Goal: Task Accomplishment & Management: Manage account settings

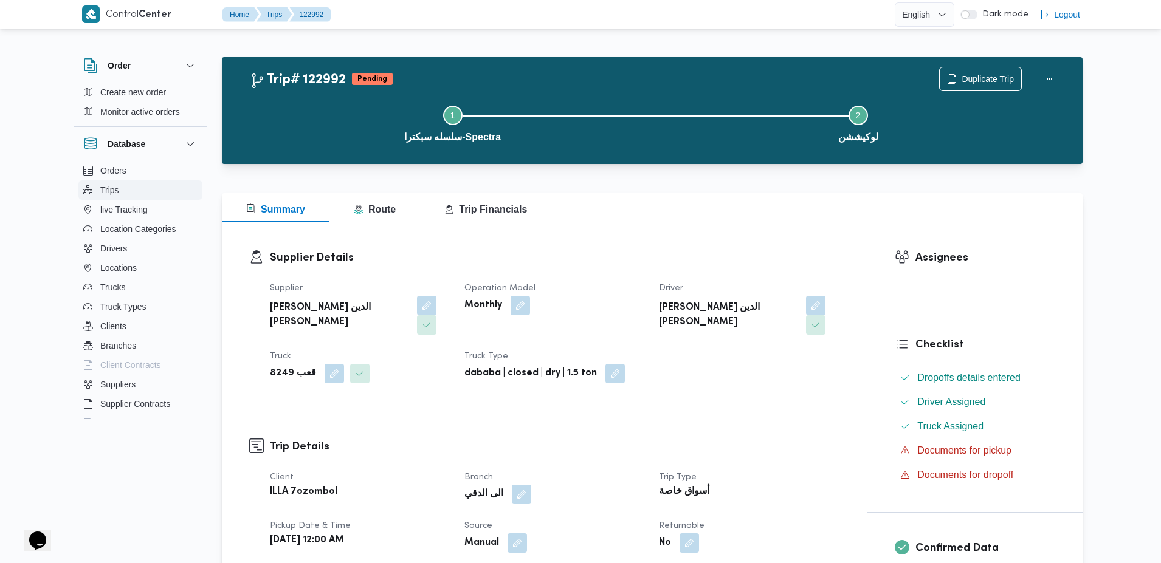
click at [124, 190] on button "Trips" at bounding box center [140, 189] width 124 height 19
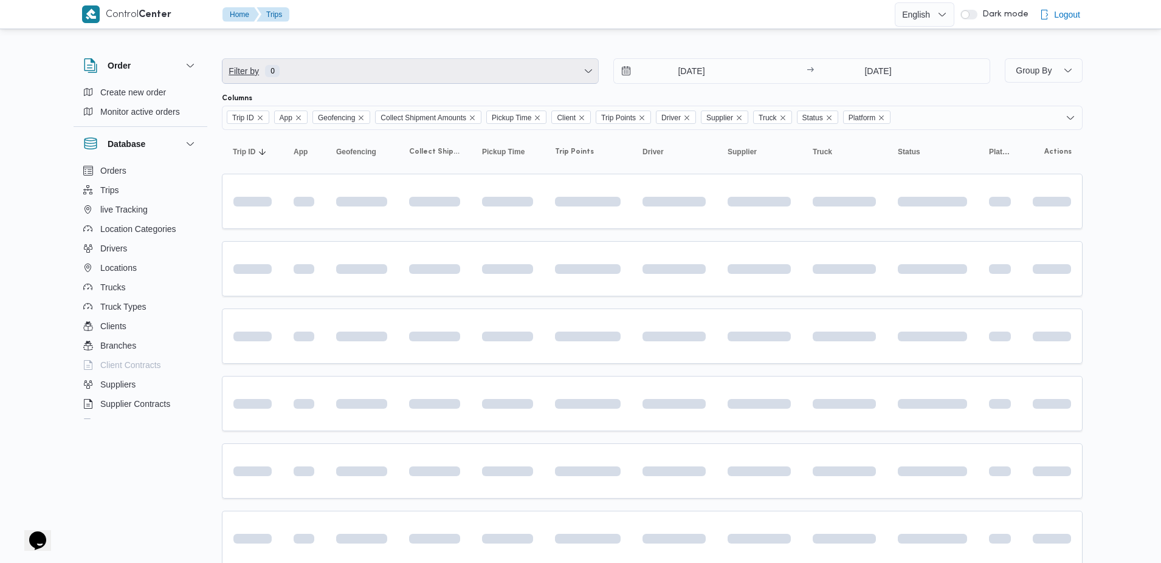
click at [475, 71] on span "Filter by 0" at bounding box center [410, 71] width 376 height 24
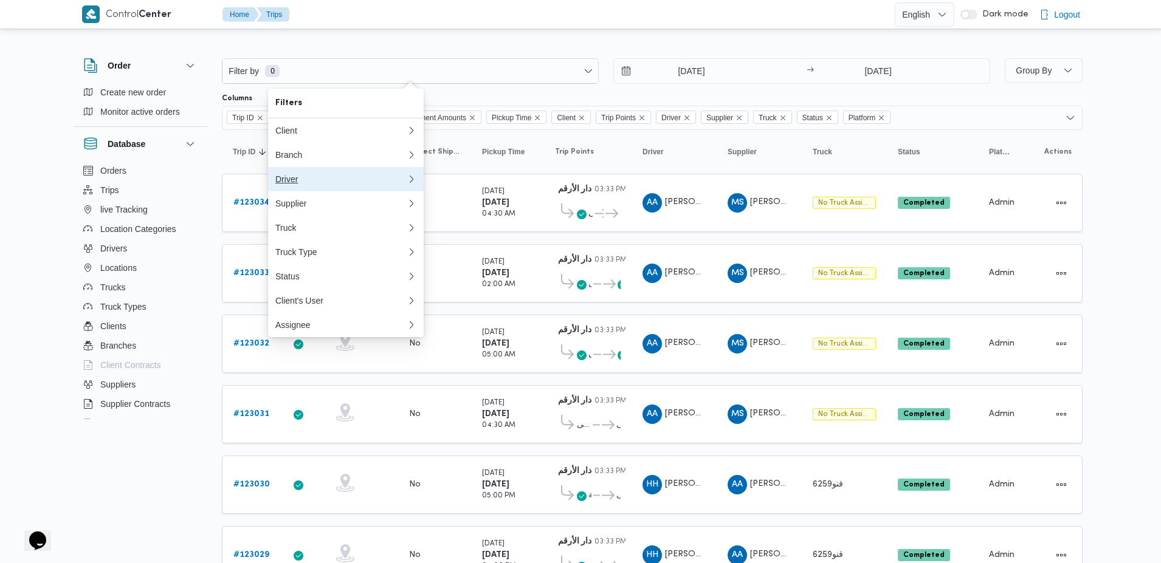
click at [300, 186] on button "Driver" at bounding box center [346, 179] width 156 height 24
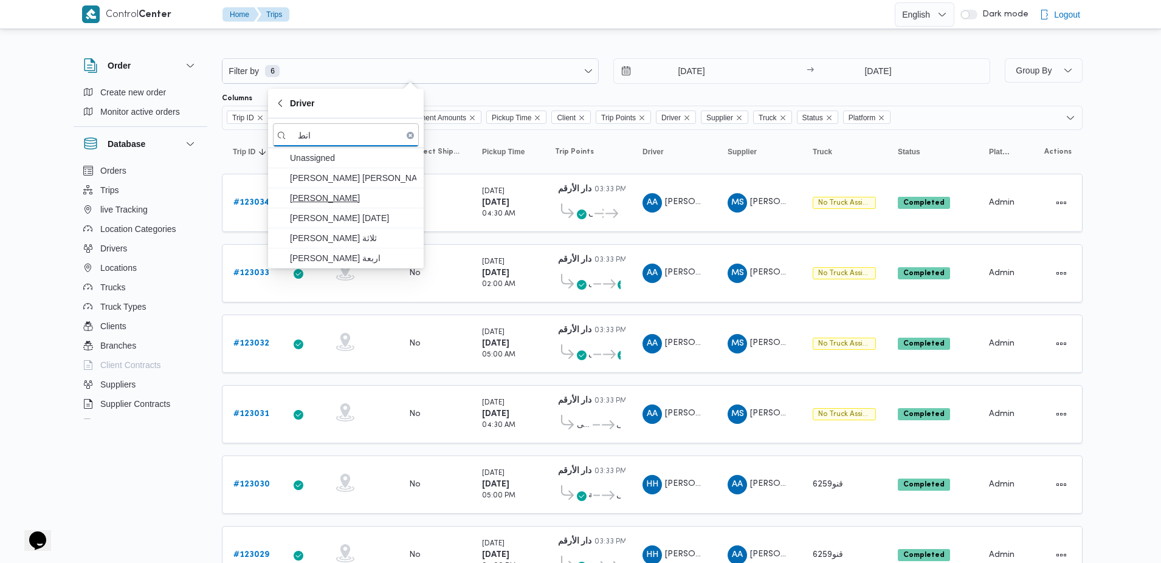
type input "انط"
click at [336, 204] on span "انطون كامل ابراهيم كامل" at bounding box center [353, 198] width 126 height 15
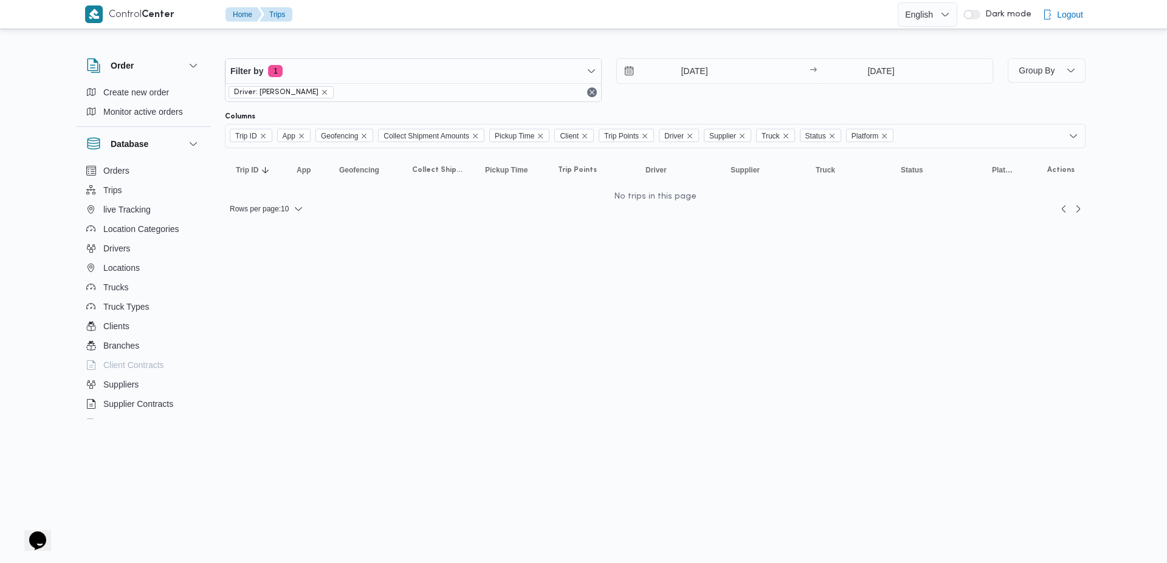
click at [661, 92] on div "25/8/2025 → 1/9/2025" at bounding box center [804, 80] width 377 height 44
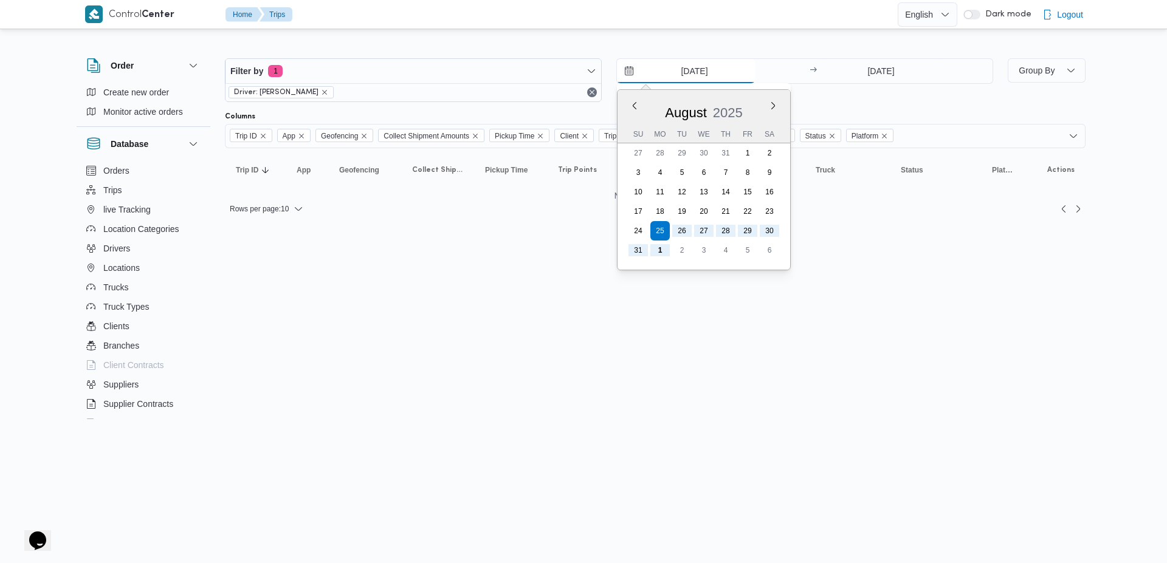
click at [690, 73] on input "25/8/2025" at bounding box center [686, 71] width 138 height 24
click at [632, 105] on button "Previous Month" at bounding box center [634, 106] width 12 height 12
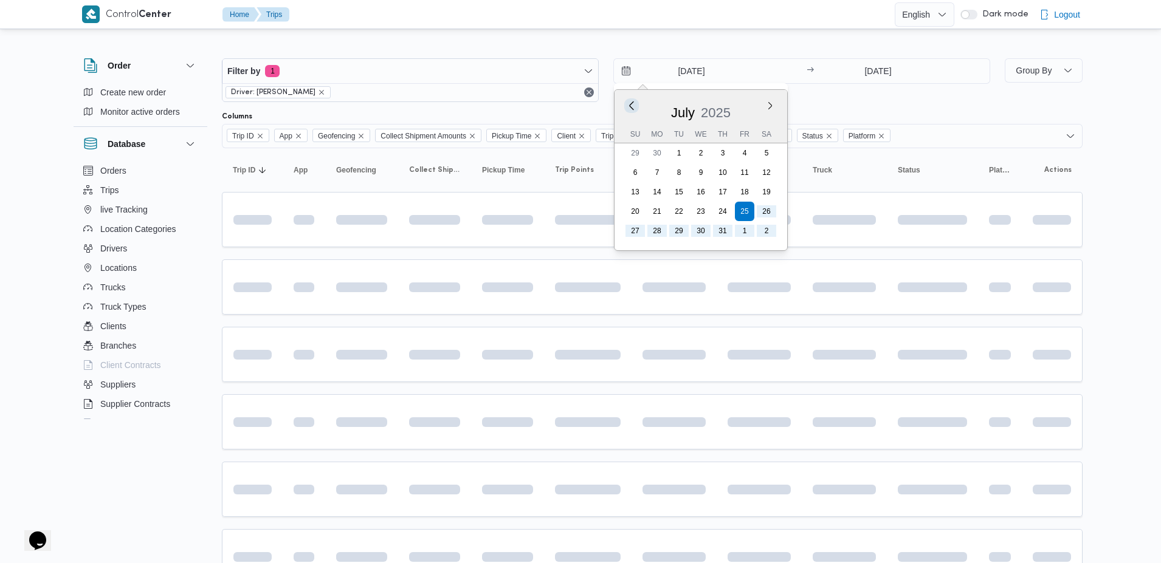
click at [632, 105] on button "Previous Month" at bounding box center [631, 106] width 12 height 12
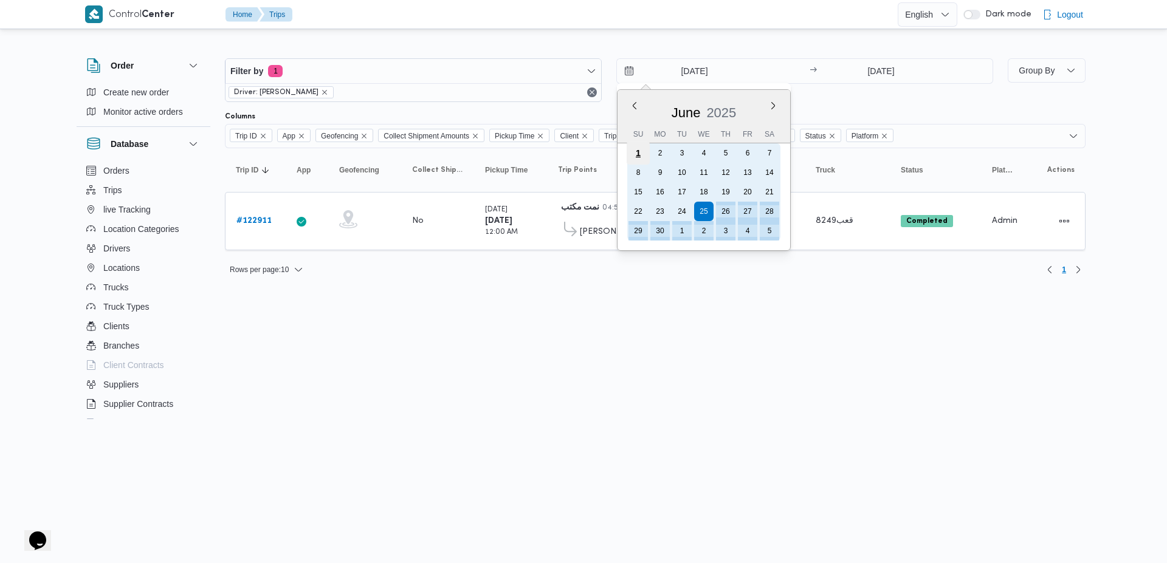
click at [632, 151] on div "1" at bounding box center [637, 153] width 23 height 23
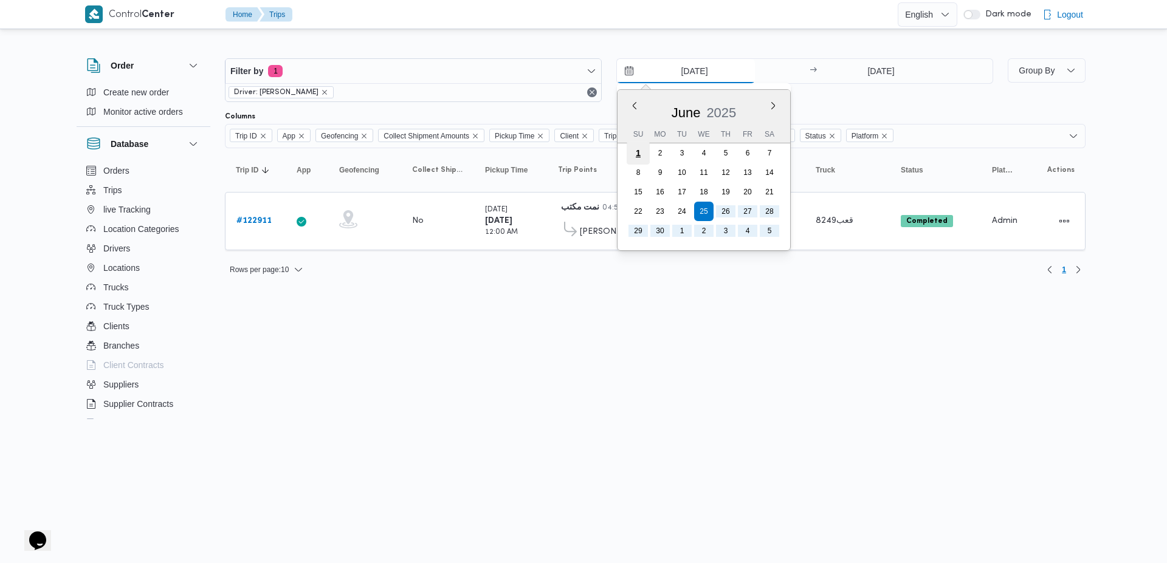
type input "1/6/2025"
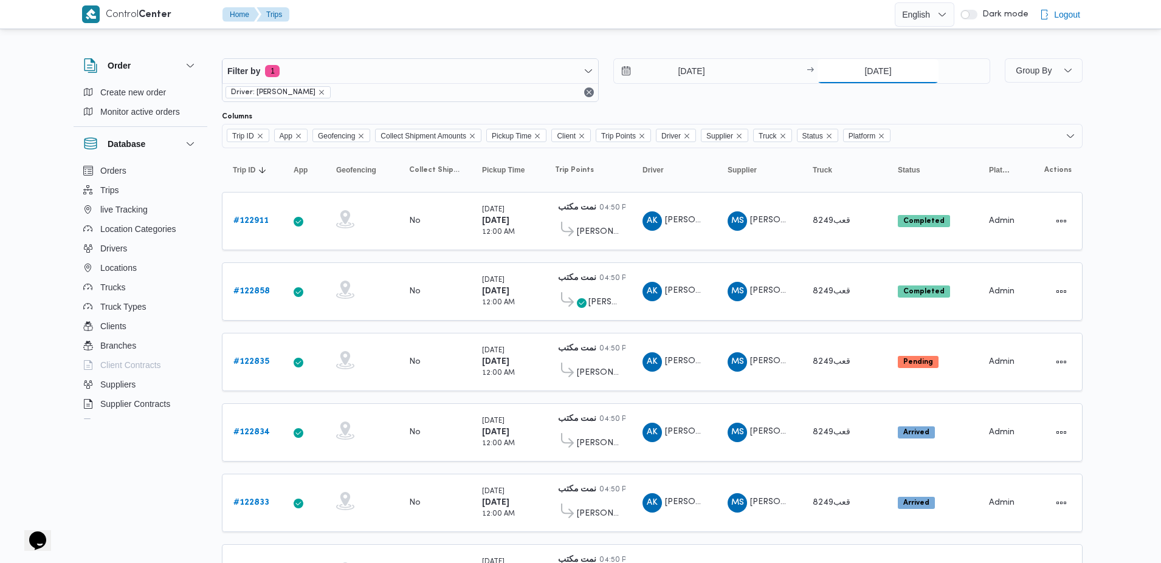
click at [878, 77] on input "1/9/2025" at bounding box center [877, 71] width 121 height 24
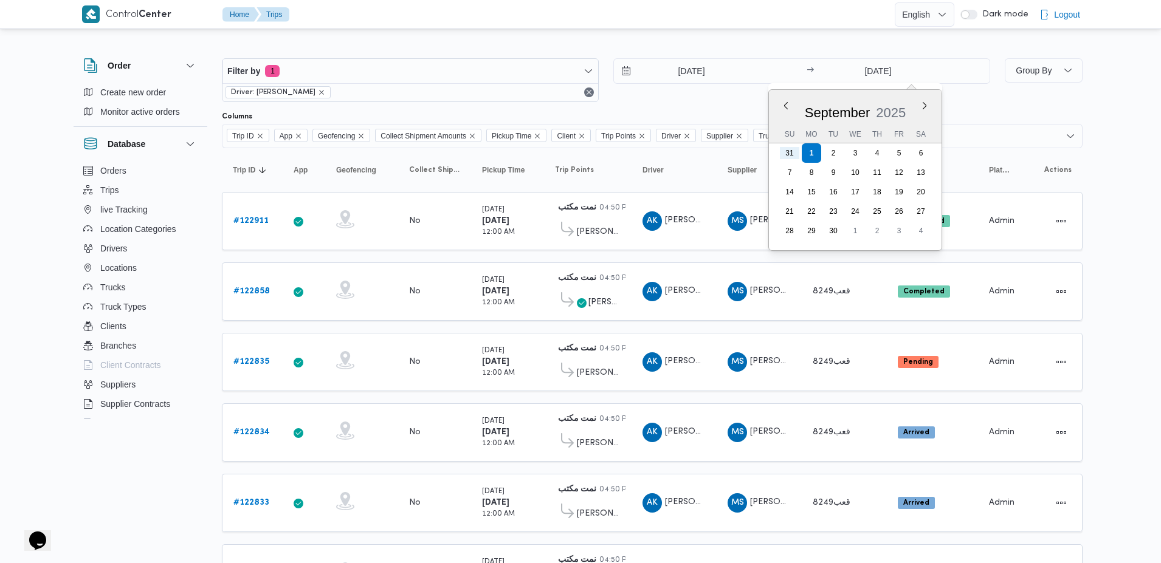
click at [706, 98] on div "1/6/2025 → 1/9/2025 Previous Month Next month September 2025 September 2025 Su …" at bounding box center [801, 80] width 377 height 44
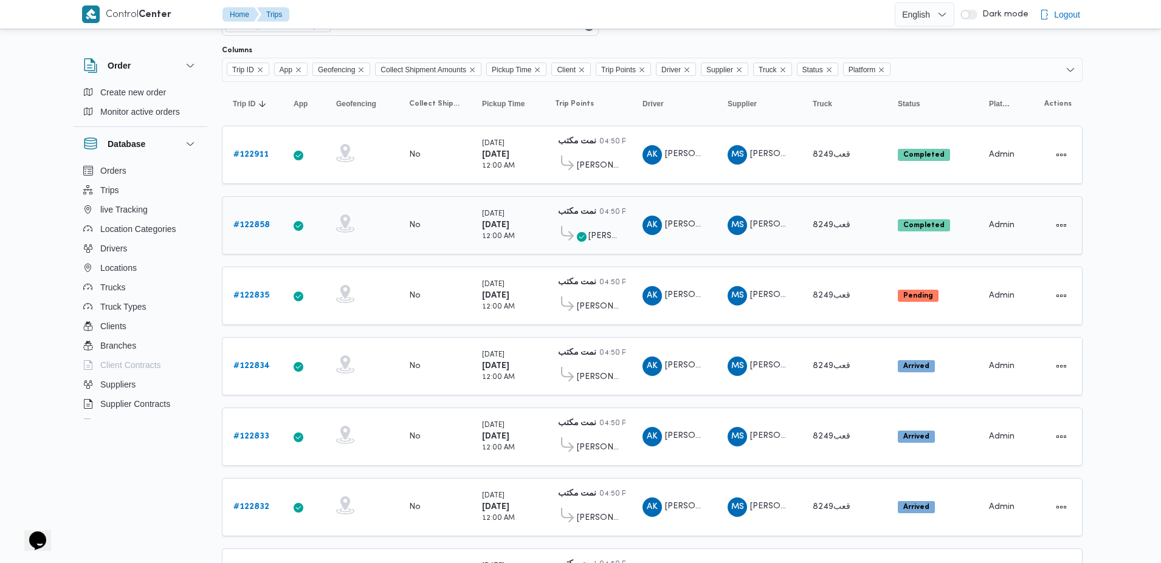
scroll to position [63, 0]
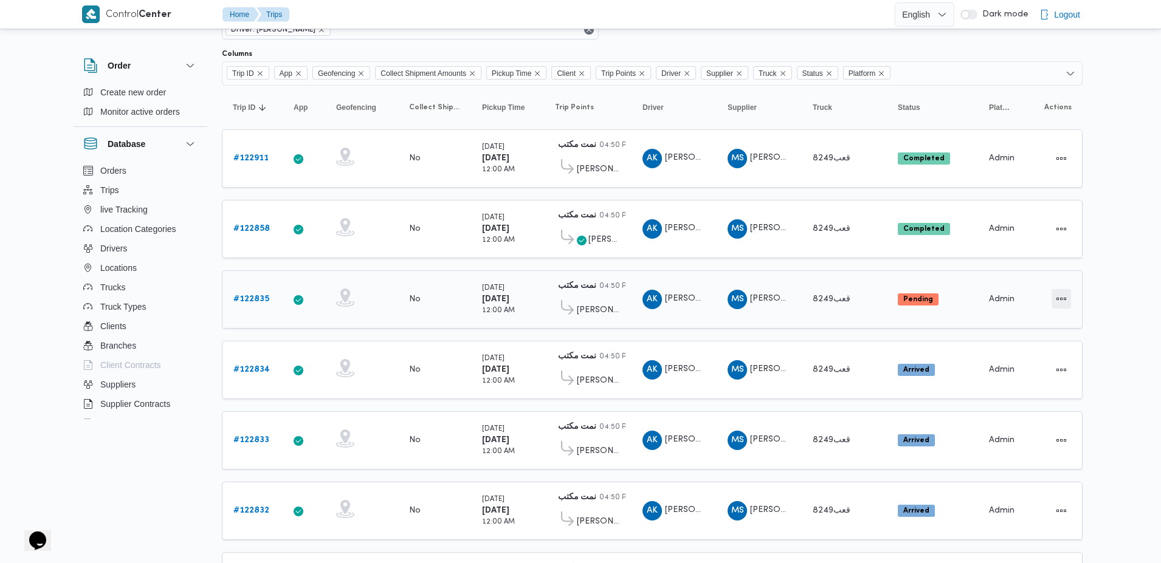
click at [1052, 300] on button "Actions" at bounding box center [1060, 298] width 19 height 19
click at [723, 283] on td "Supplier MS محمد صلاح الدين سيد محمد" at bounding box center [758, 299] width 85 height 58
click at [249, 159] on b "# 122911" at bounding box center [250, 158] width 35 height 8
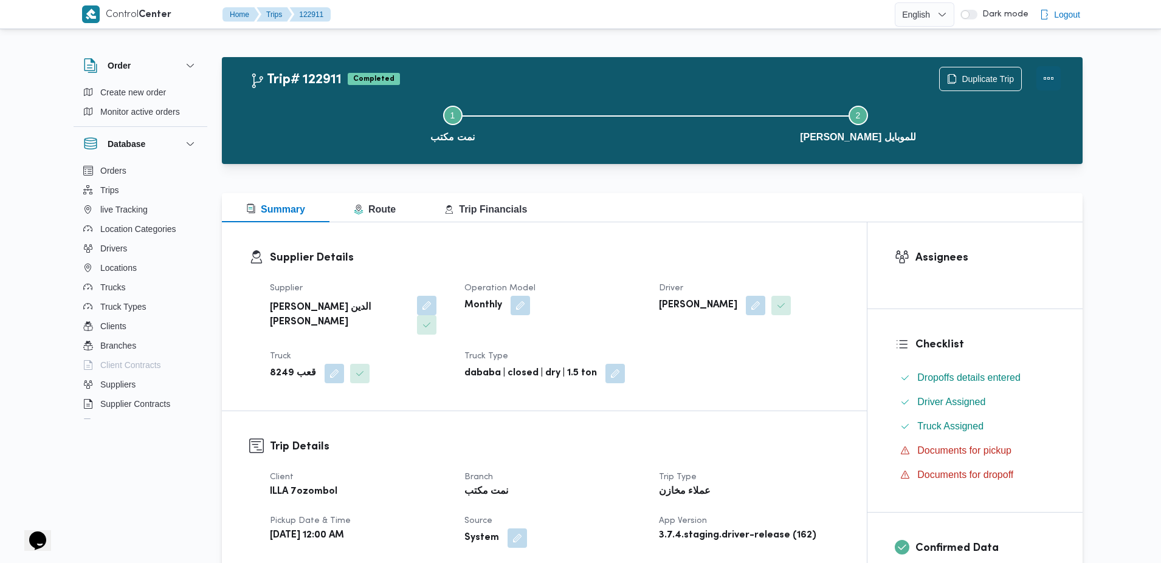
click at [1046, 85] on button "Actions" at bounding box center [1048, 78] width 24 height 24
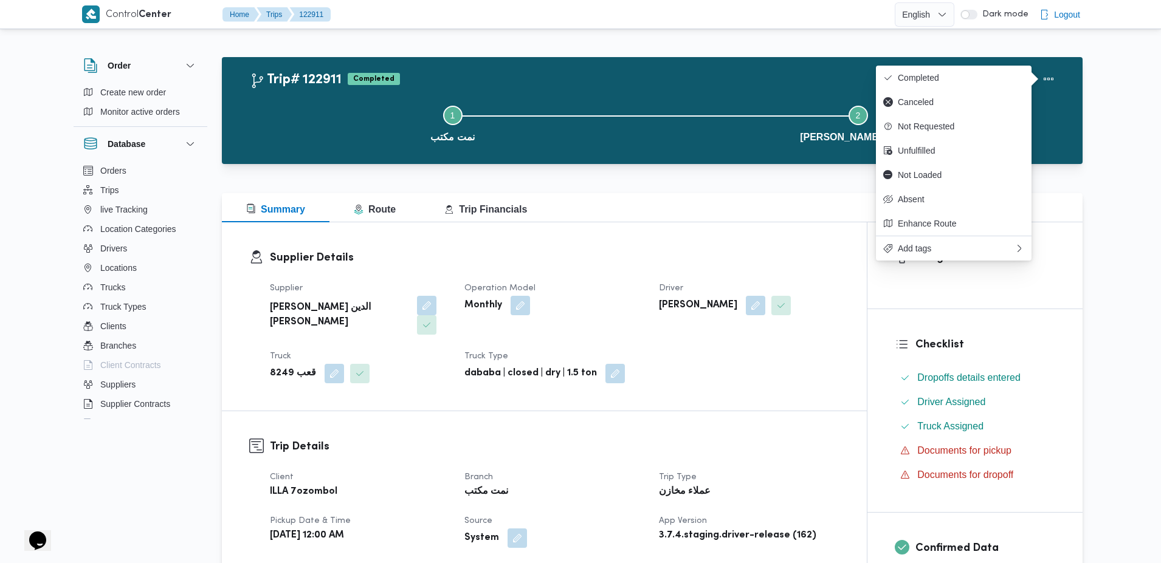
click at [806, 211] on div "Summary Route Trip Financials" at bounding box center [652, 207] width 860 height 29
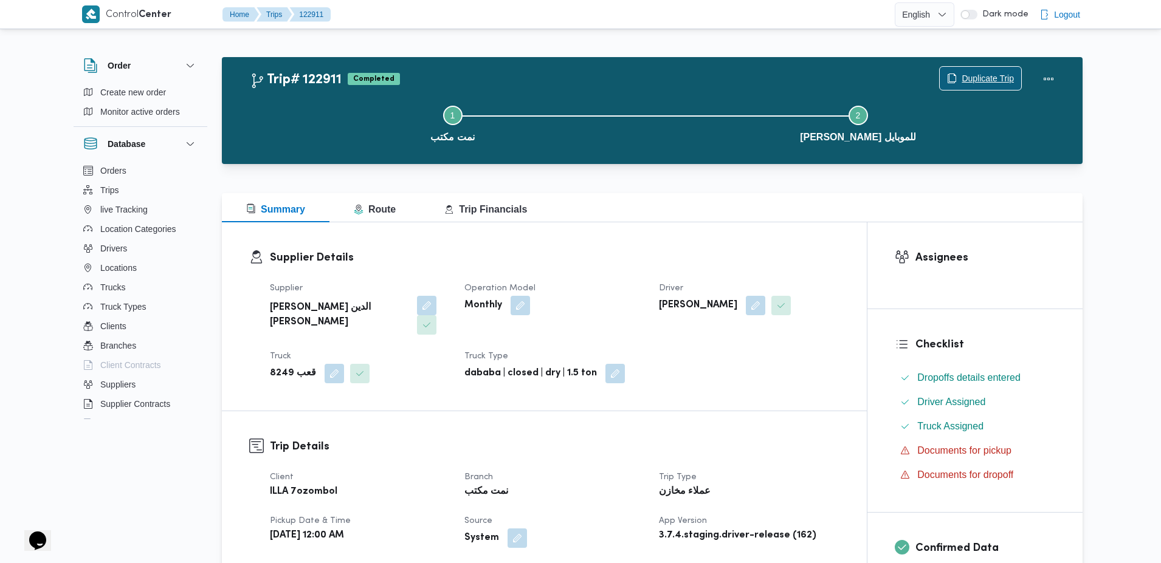
click at [981, 77] on span "Duplicate Trip" at bounding box center [987, 78] width 52 height 15
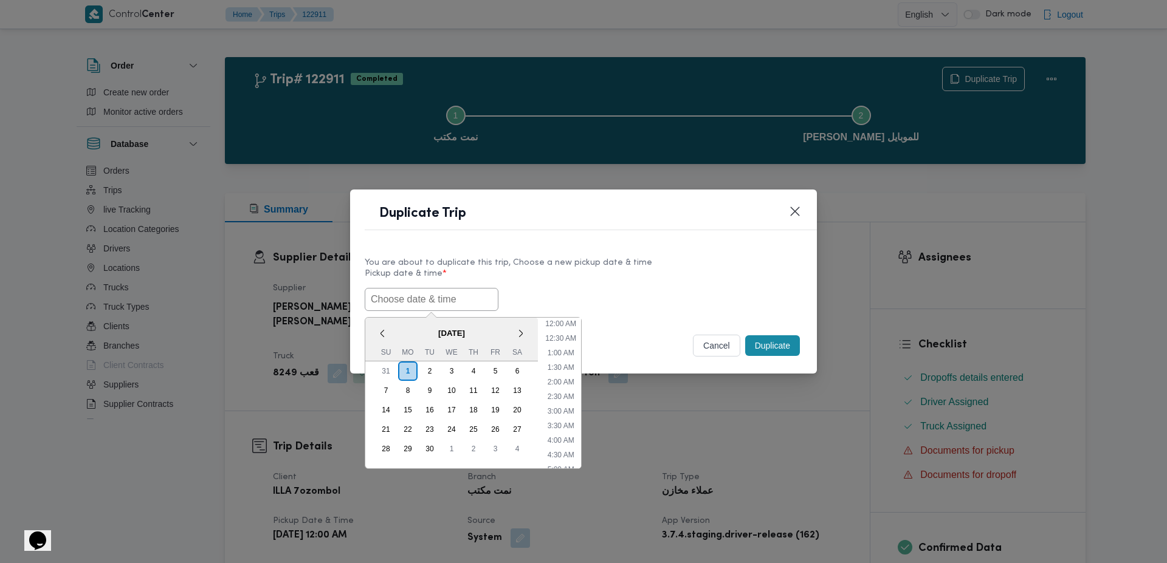
scroll to position [237, 0]
click at [384, 303] on input "text" at bounding box center [432, 299] width 134 height 23
click at [394, 331] on span "September 2025" at bounding box center [451, 333] width 173 height 21
click at [405, 372] on div "1" at bounding box center [407, 371] width 23 height 23
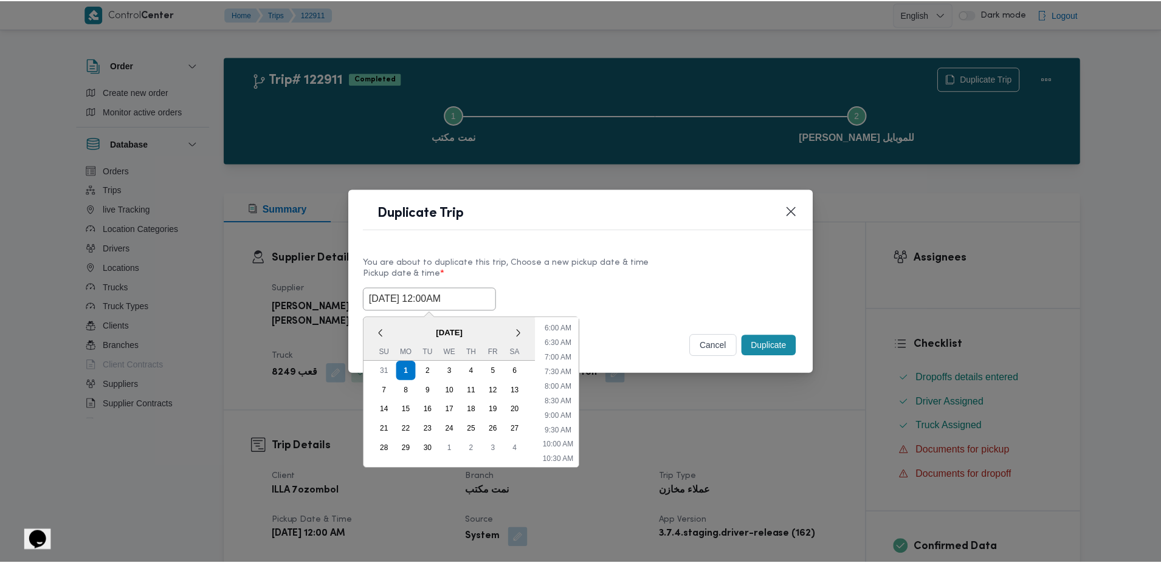
scroll to position [174, 0]
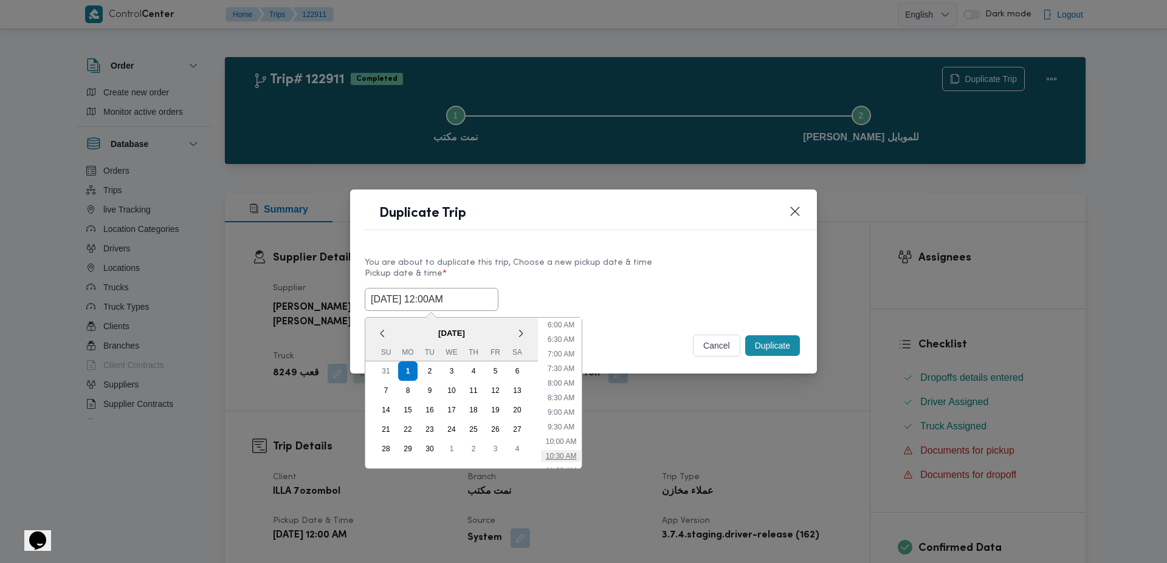
click at [548, 453] on li "10:30 AM" at bounding box center [561, 456] width 41 height 12
type input "01/09/2025 10:30AM"
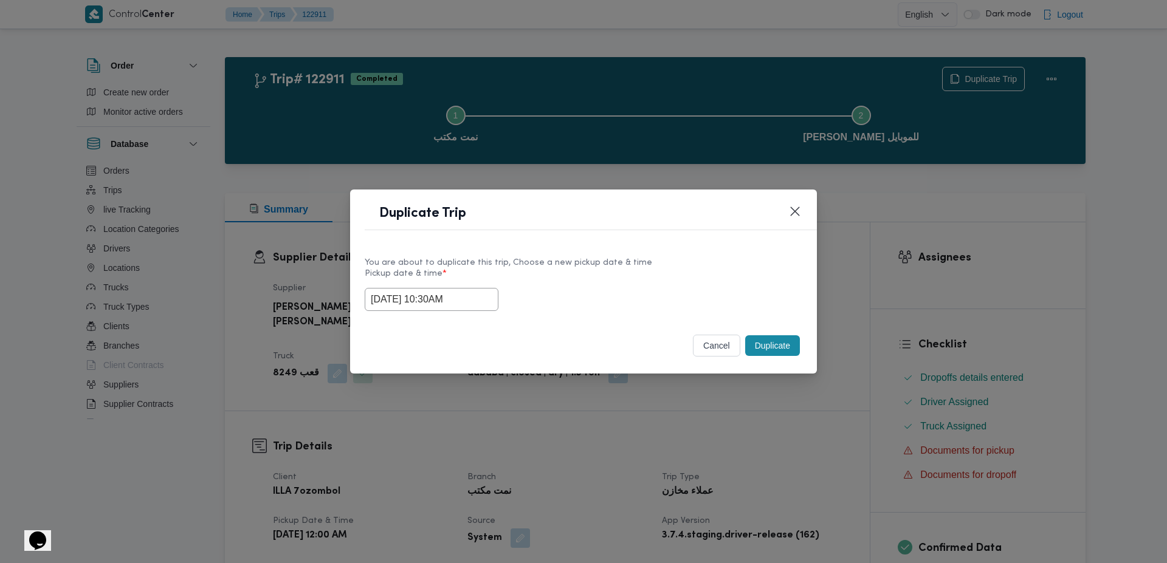
click at [780, 346] on button "Duplicate" at bounding box center [772, 345] width 55 height 21
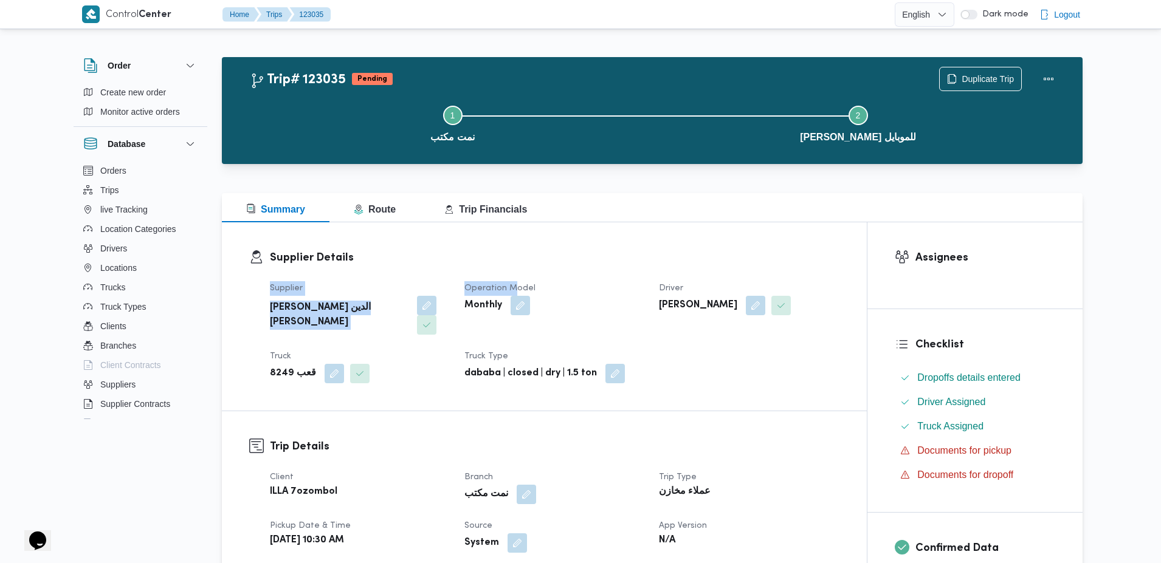
drag, startPoint x: 515, startPoint y: 284, endPoint x: 442, endPoint y: 259, distance: 76.9
click at [442, 259] on dl "Supplier Details Supplier محمد صلاح الدين سيد محمد Operation Model Monthly Driv…" at bounding box center [554, 317] width 569 height 134
click at [449, 349] on dt "Truck" at bounding box center [360, 356] width 180 height 15
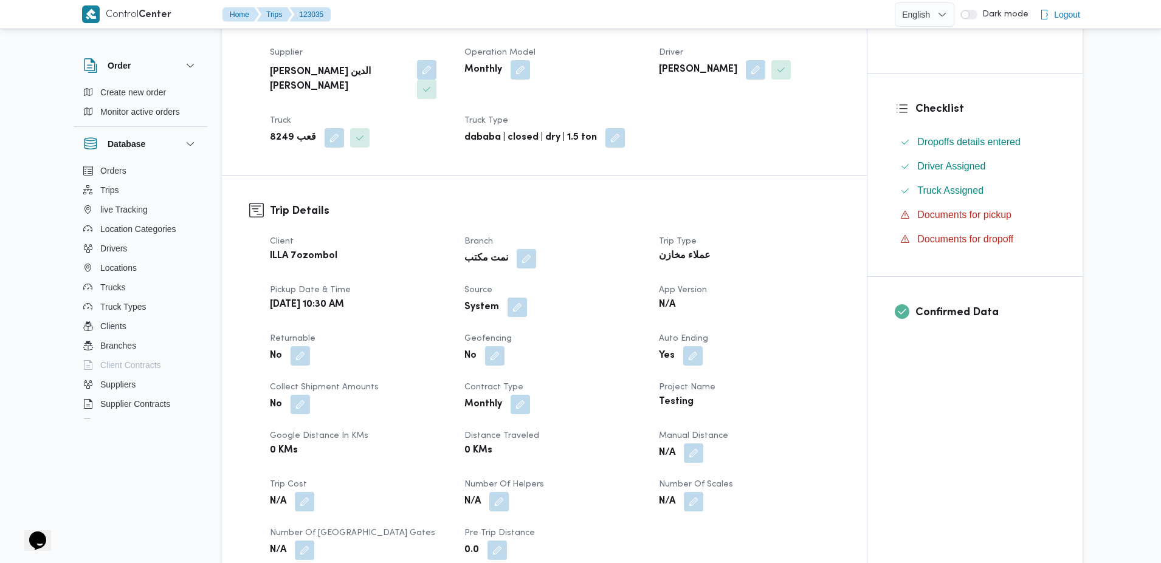
scroll to position [239, 0]
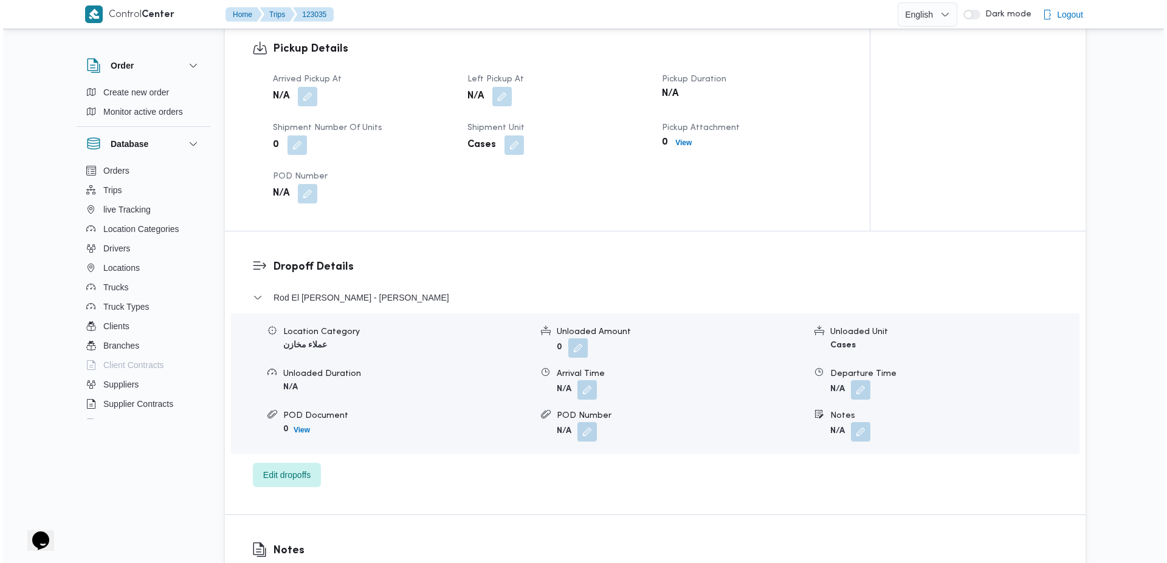
scroll to position [800, 0]
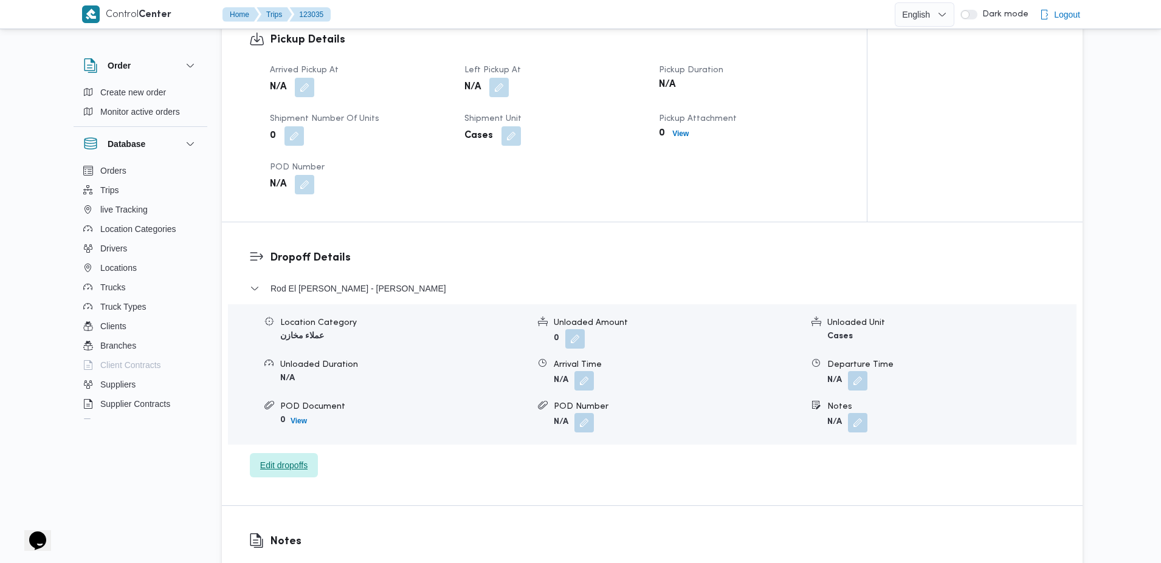
click at [280, 475] on span "Edit dropoffs" at bounding box center [284, 465] width 68 height 24
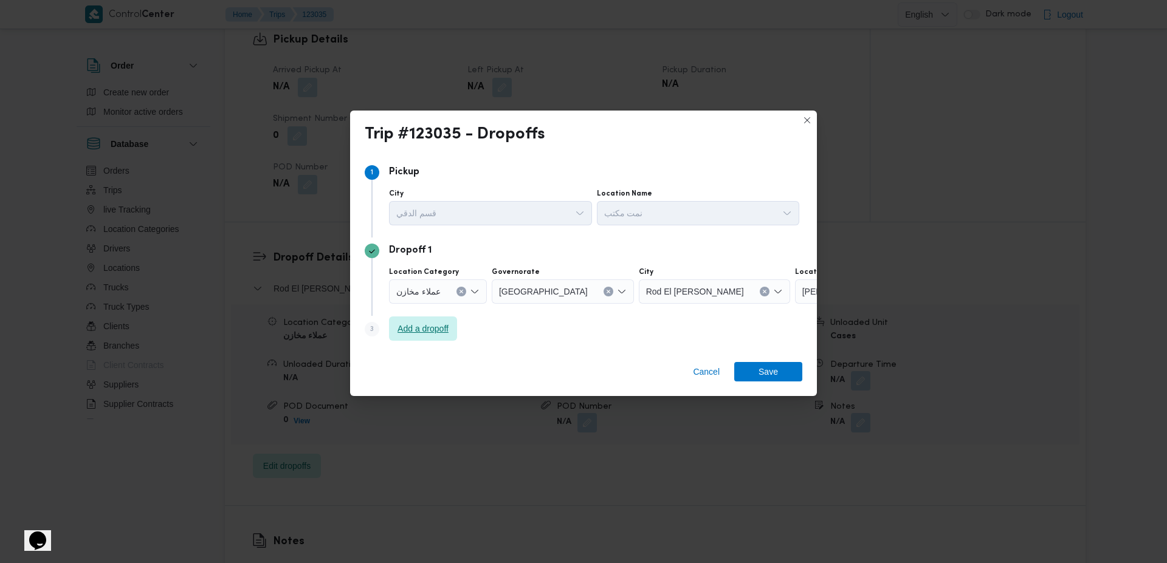
click at [410, 321] on span "Add a dropoff" at bounding box center [423, 329] width 68 height 24
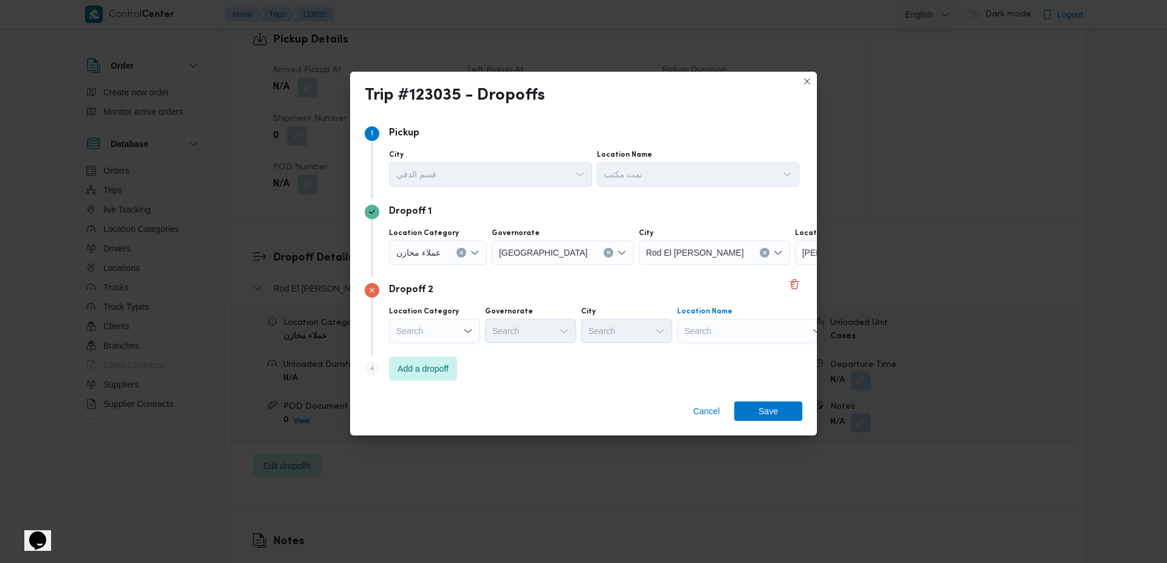
click at [740, 332] on div "Search" at bounding box center [753, 331] width 152 height 24
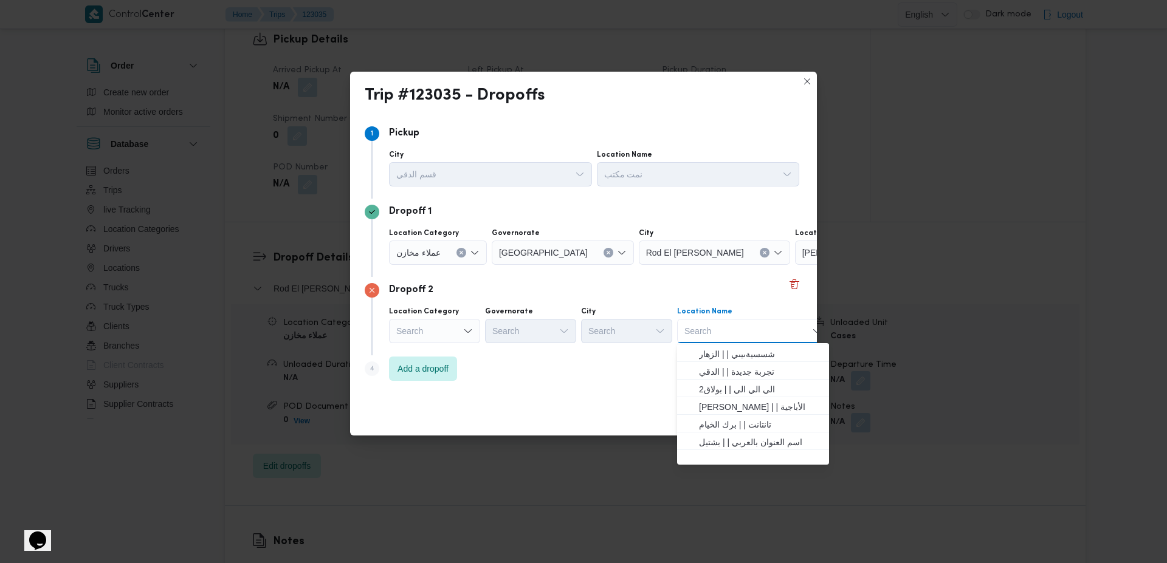
scroll to position [321, 0]
click at [735, 424] on span "الي النور | | معادي السرايات الغربية" at bounding box center [760, 420] width 123 height 15
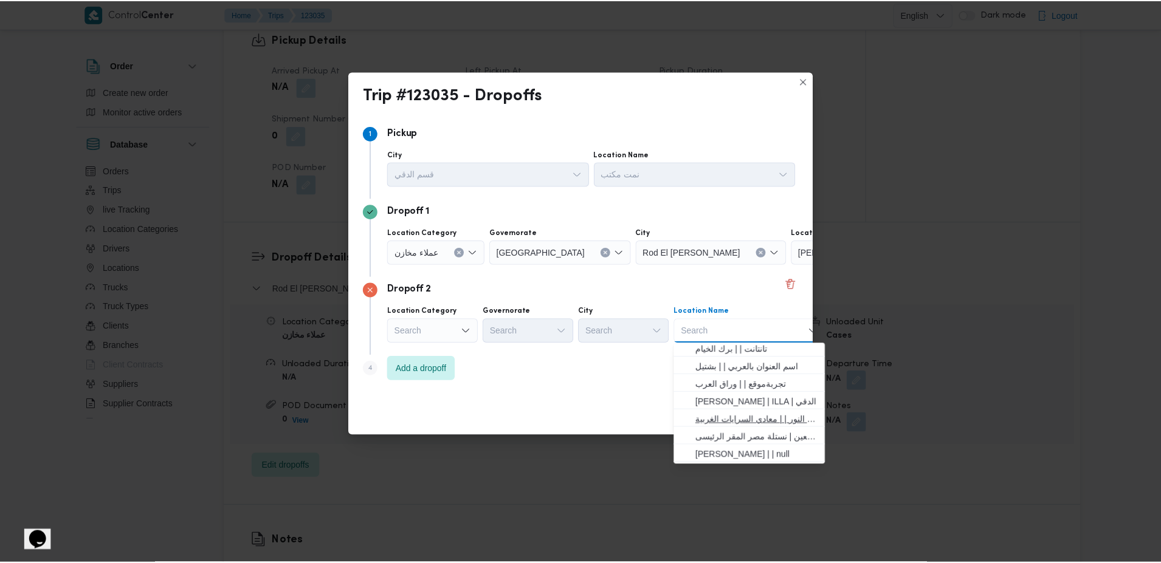
scroll to position [0, 0]
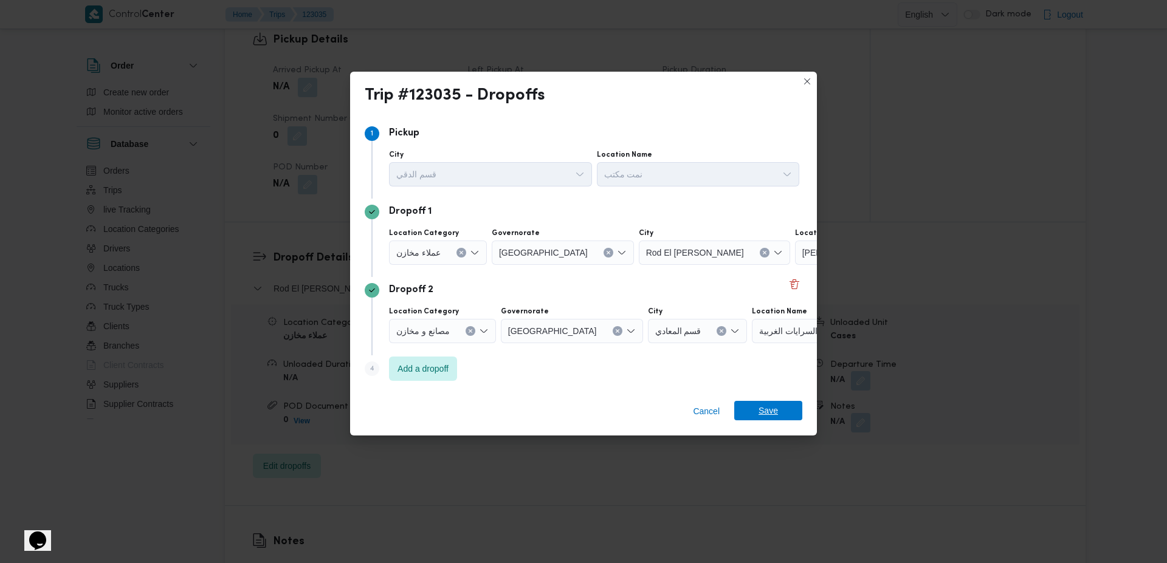
click at [749, 412] on span "Save" at bounding box center [768, 410] width 68 height 19
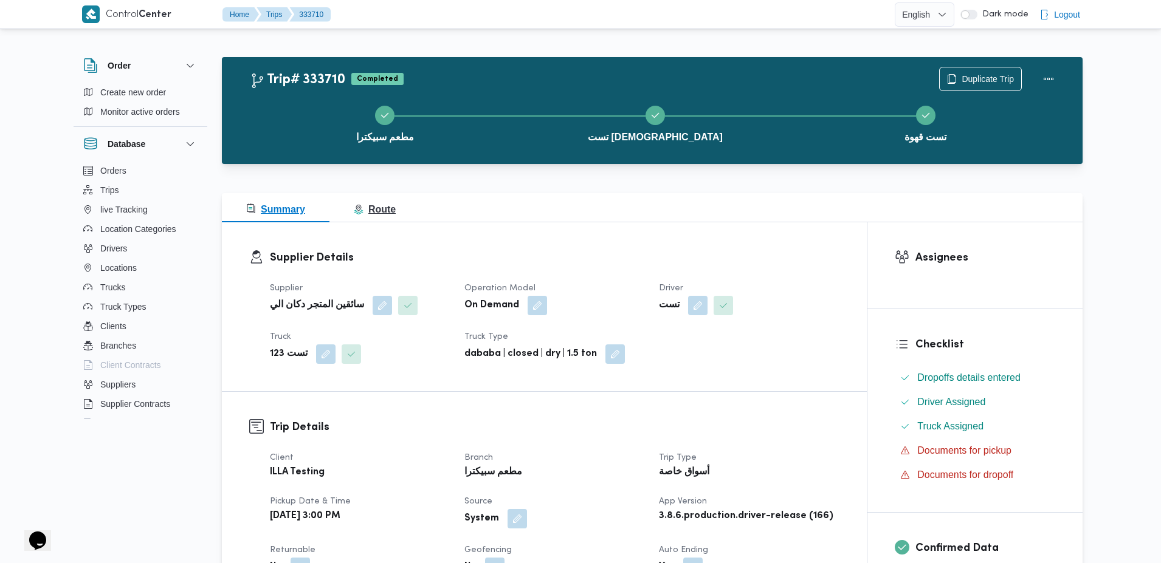
click at [385, 210] on span "Route" at bounding box center [375, 209] width 42 height 10
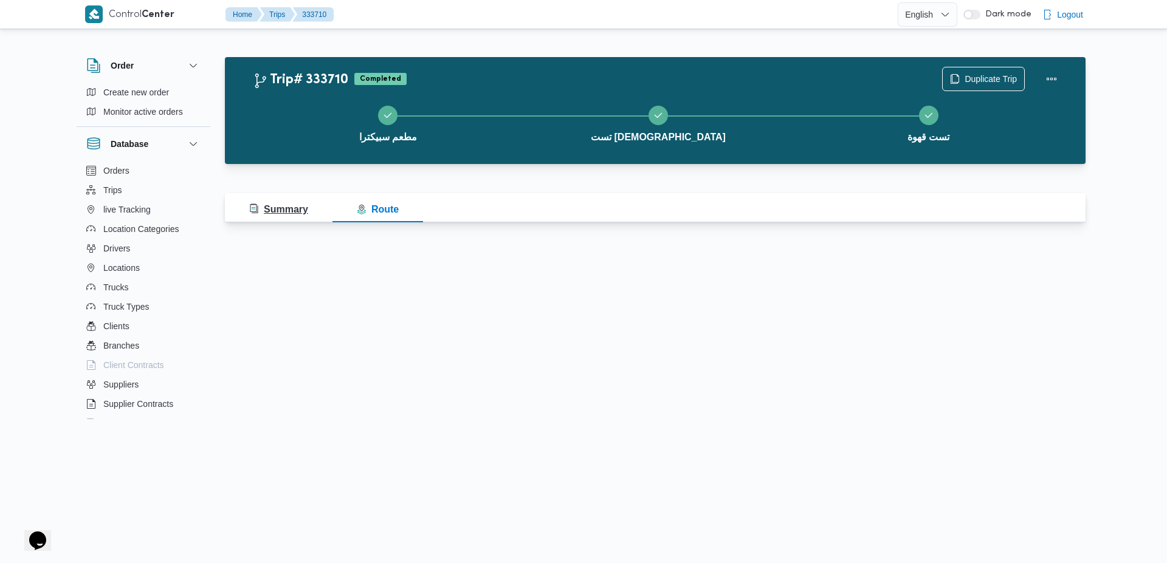
click at [301, 212] on span "Summary" at bounding box center [278, 209] width 59 height 10
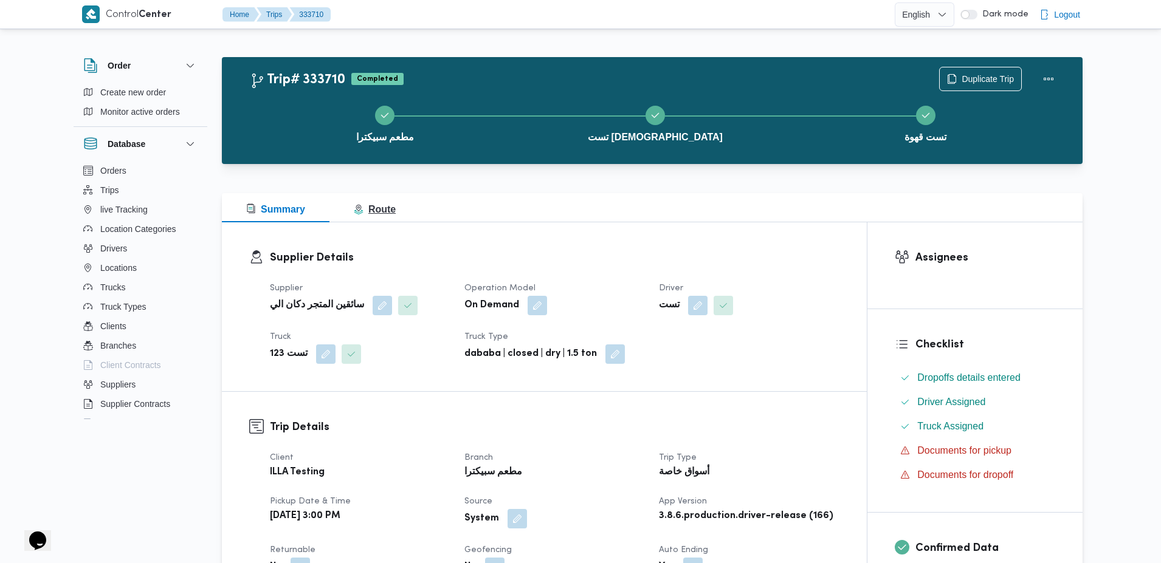
click at [363, 207] on span "Route" at bounding box center [375, 209] width 42 height 10
click at [380, 207] on span "Route" at bounding box center [375, 209] width 42 height 10
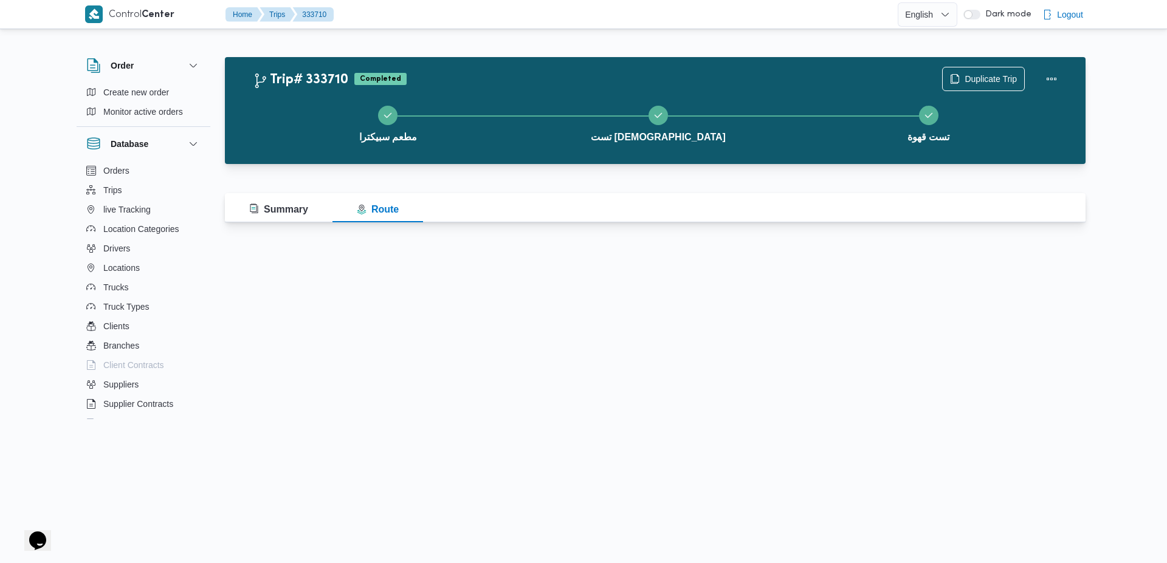
click at [1082, 316] on html "Control Center Home Trips 333710 English عربي Dark mode Logout Order Create new…" at bounding box center [583, 281] width 1167 height 563
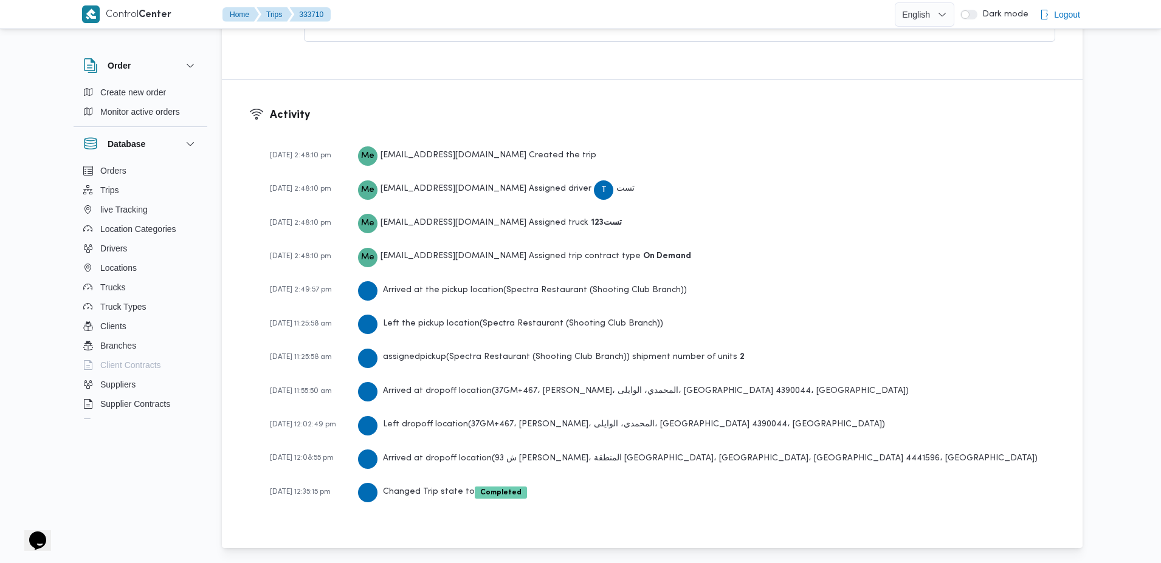
scroll to position [1580, 0]
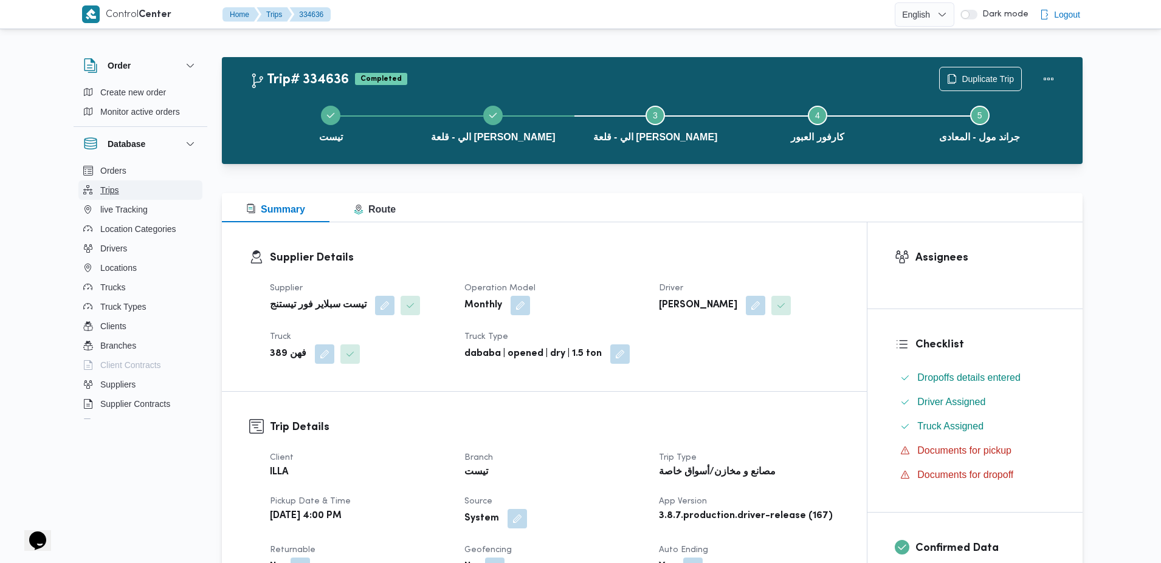
click at [120, 187] on button "Trips" at bounding box center [140, 189] width 124 height 19
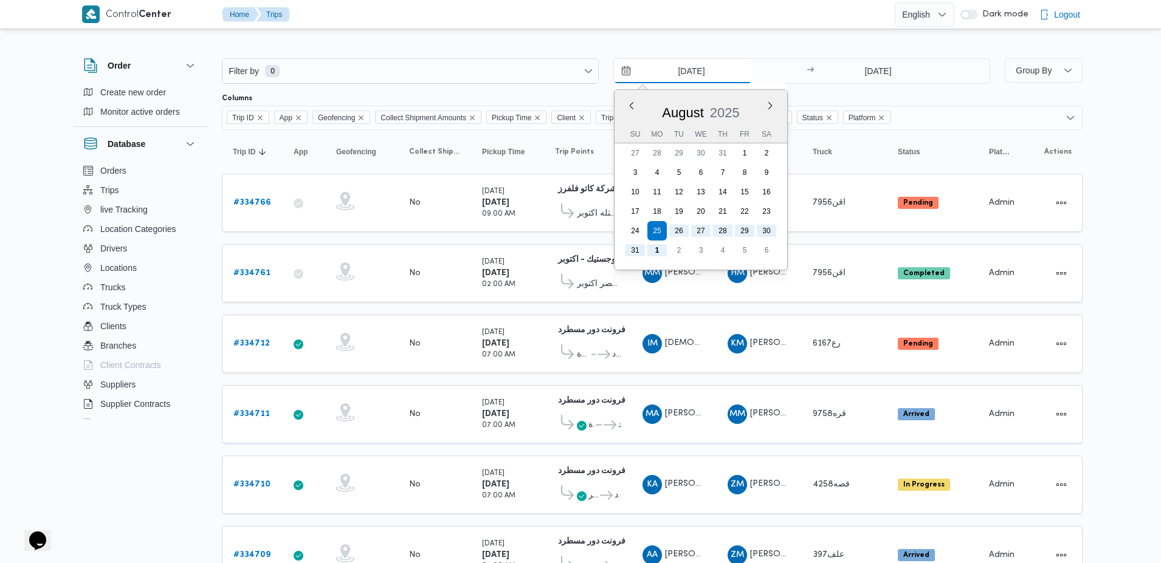
click at [743, 71] on input "25/8/2025" at bounding box center [683, 71] width 138 height 24
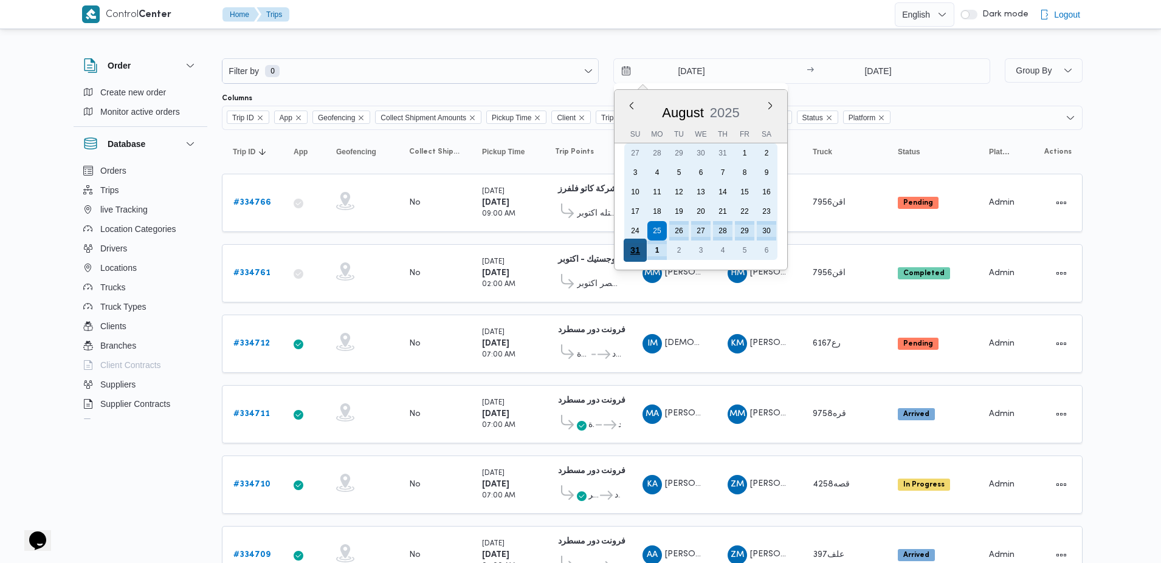
click at [639, 247] on div "31" at bounding box center [634, 250] width 23 height 23
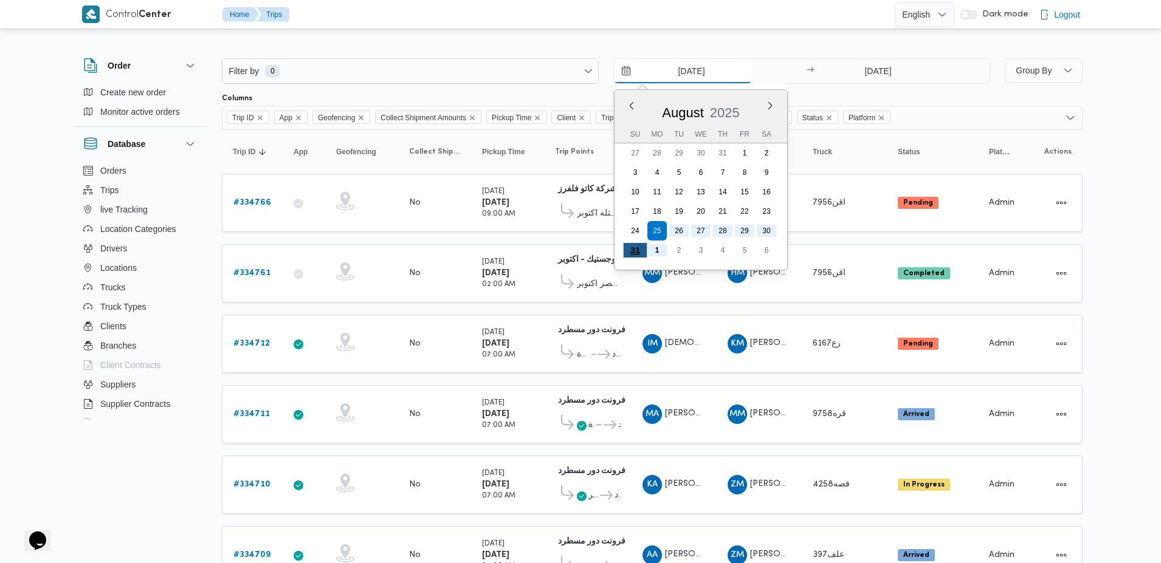
type input "31/8/2025"
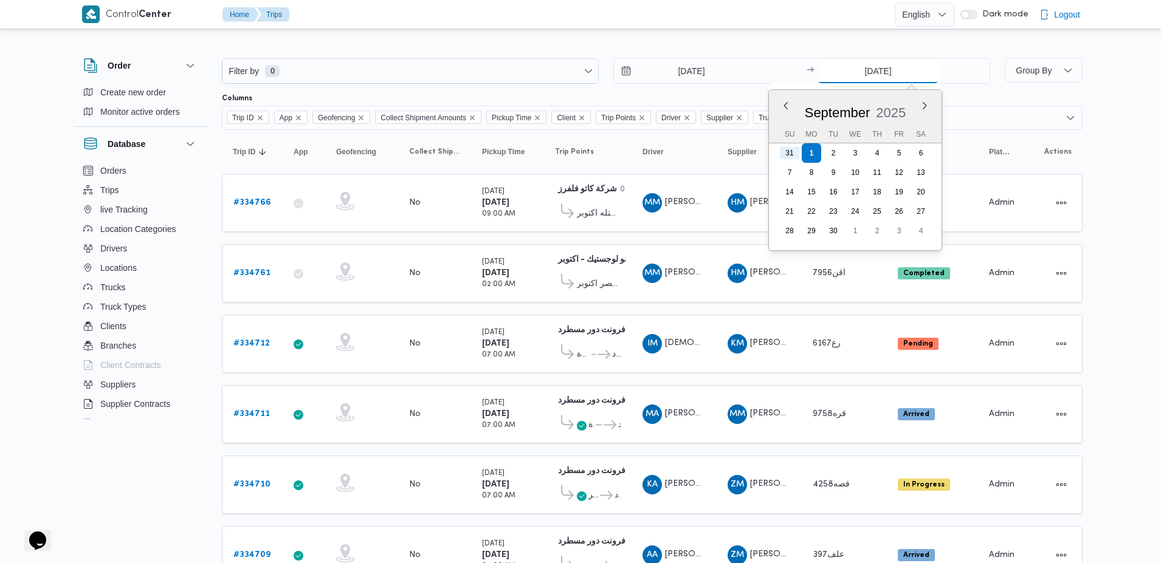
click at [897, 72] on input "1/9/2025" at bounding box center [877, 71] width 121 height 24
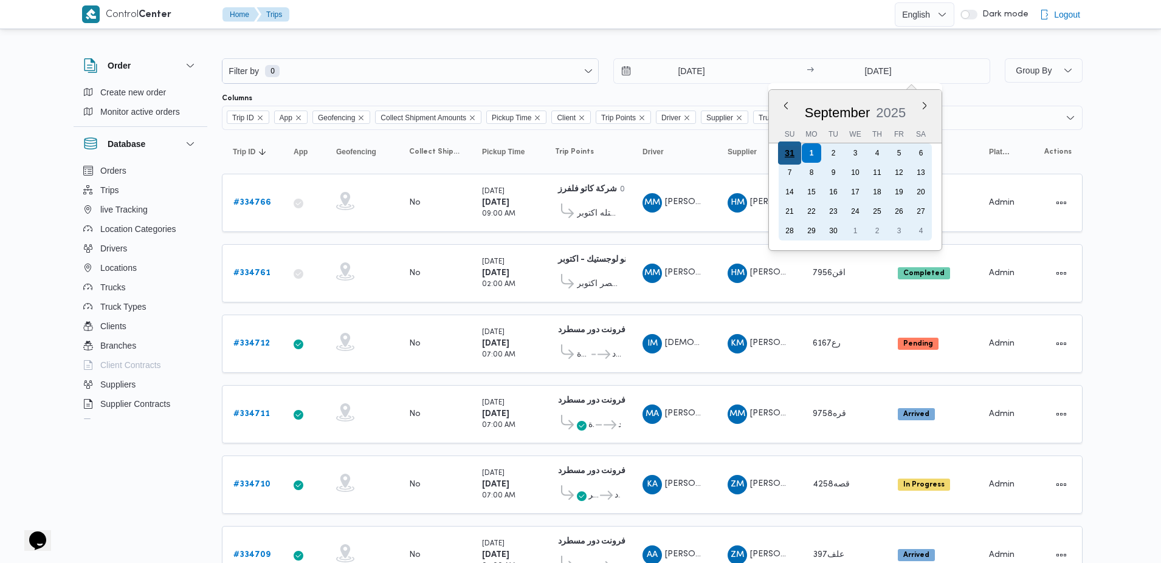
click at [787, 160] on div "31" at bounding box center [789, 153] width 23 height 23
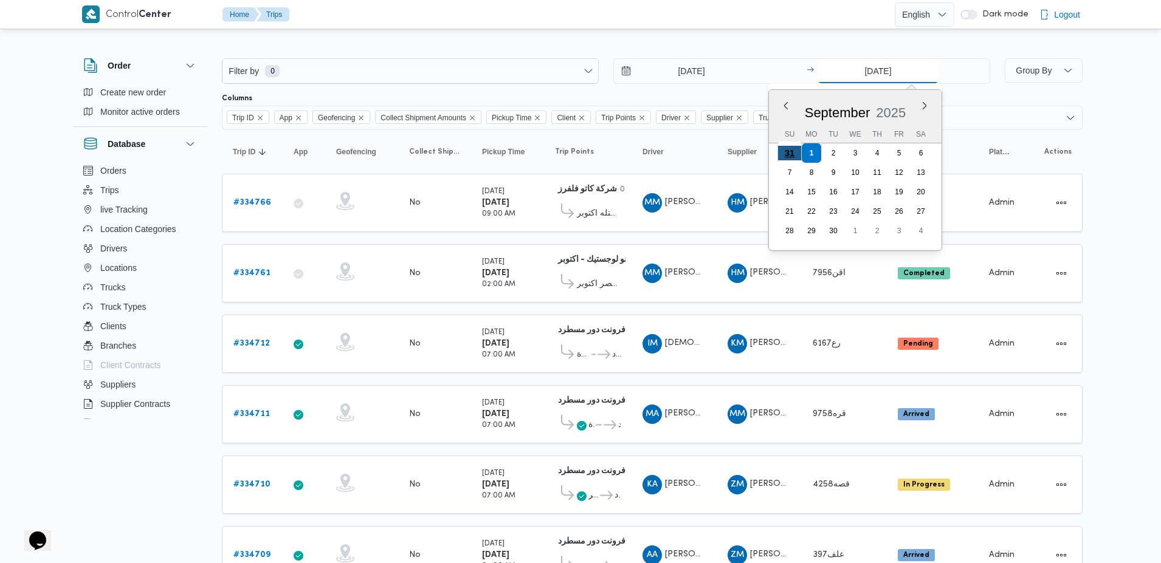
type input "31/8/2025"
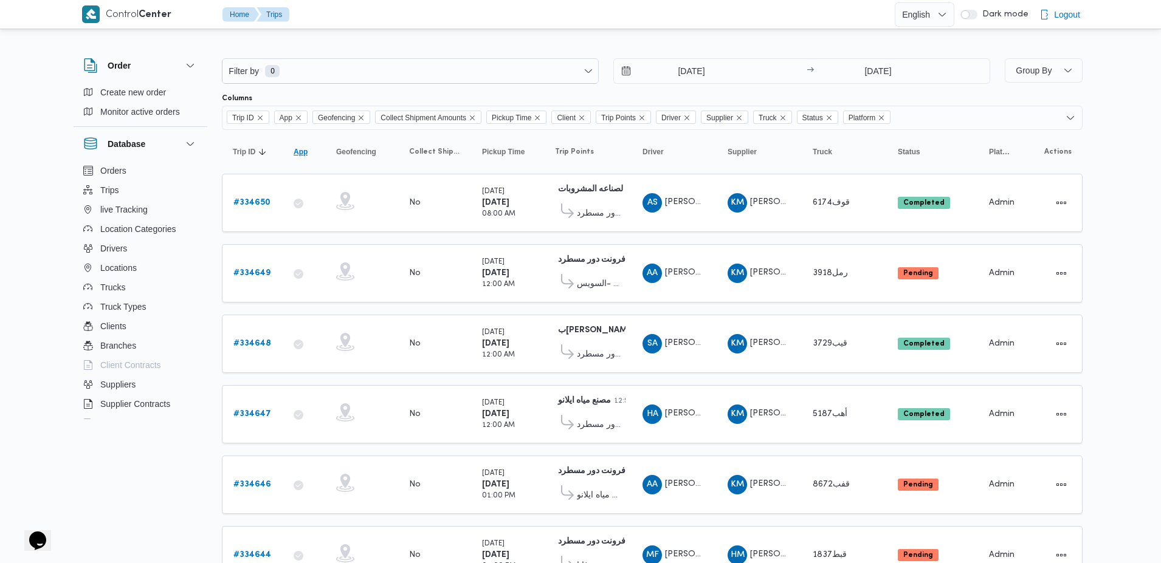
click at [303, 147] on span "App" at bounding box center [300, 152] width 14 height 10
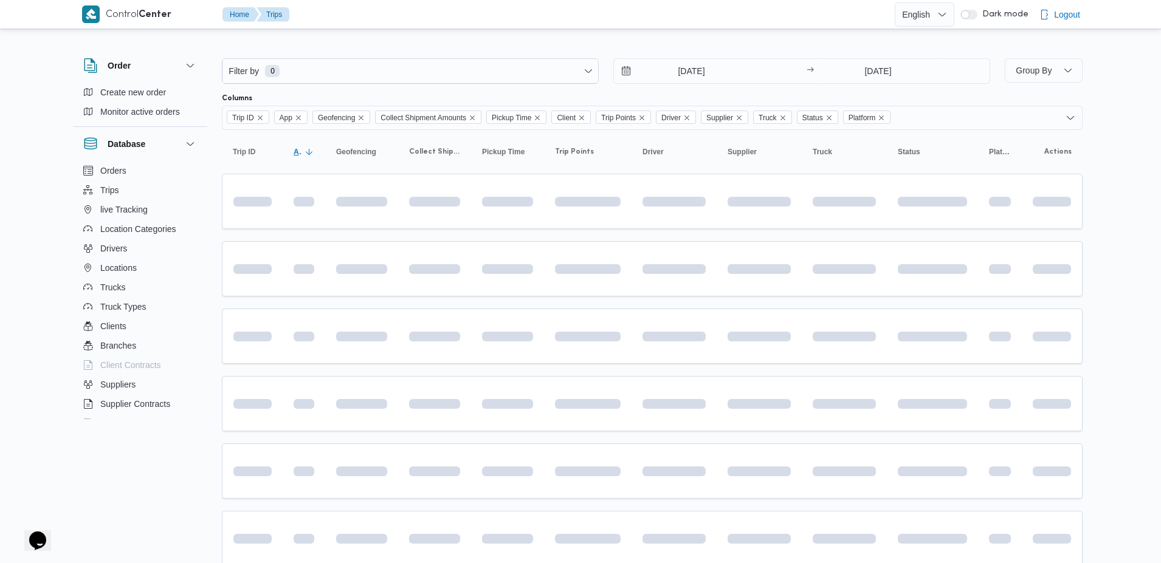
click at [303, 147] on span "App Click to sort in ascending order" at bounding box center [304, 151] width 30 height 19
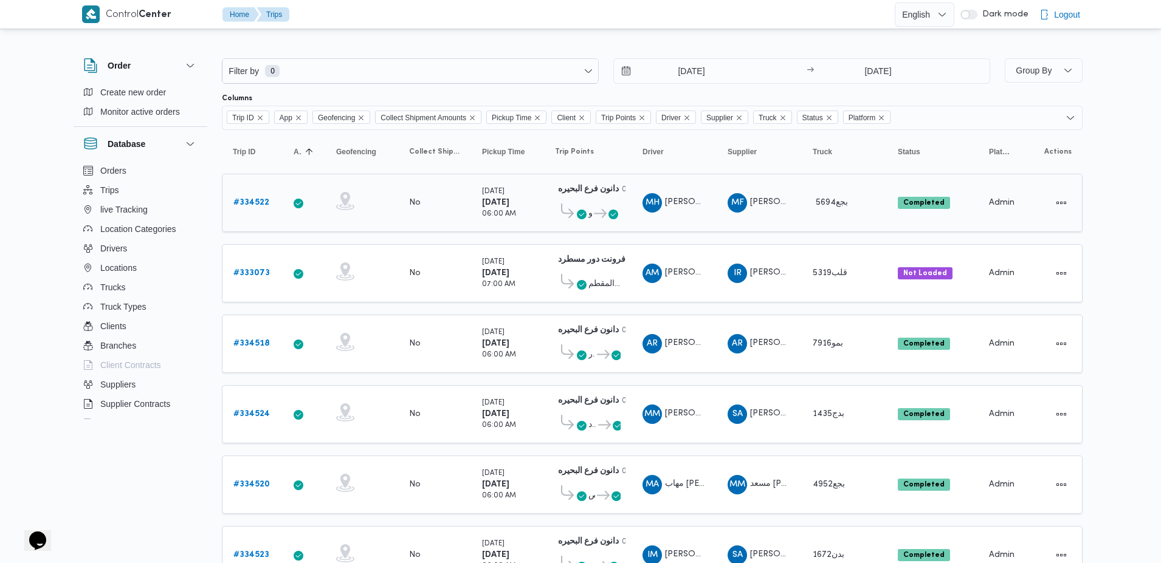
click at [244, 199] on b "# 334522" at bounding box center [251, 203] width 36 height 8
click at [260, 345] on b "# 334518" at bounding box center [251, 344] width 36 height 8
click at [107, 239] on button "Drivers" at bounding box center [140, 248] width 124 height 19
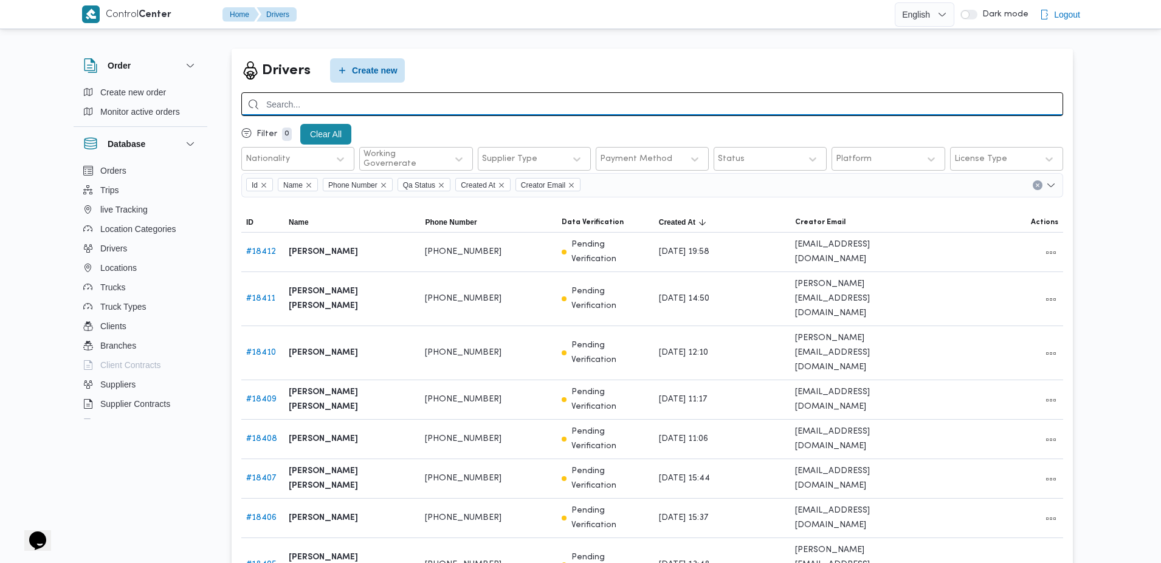
click at [441, 102] on input "search" at bounding box center [651, 104] width 821 height 24
click at [371, 106] on input "search" at bounding box center [651, 104] width 821 height 24
type input "س"
type input "مفرح"
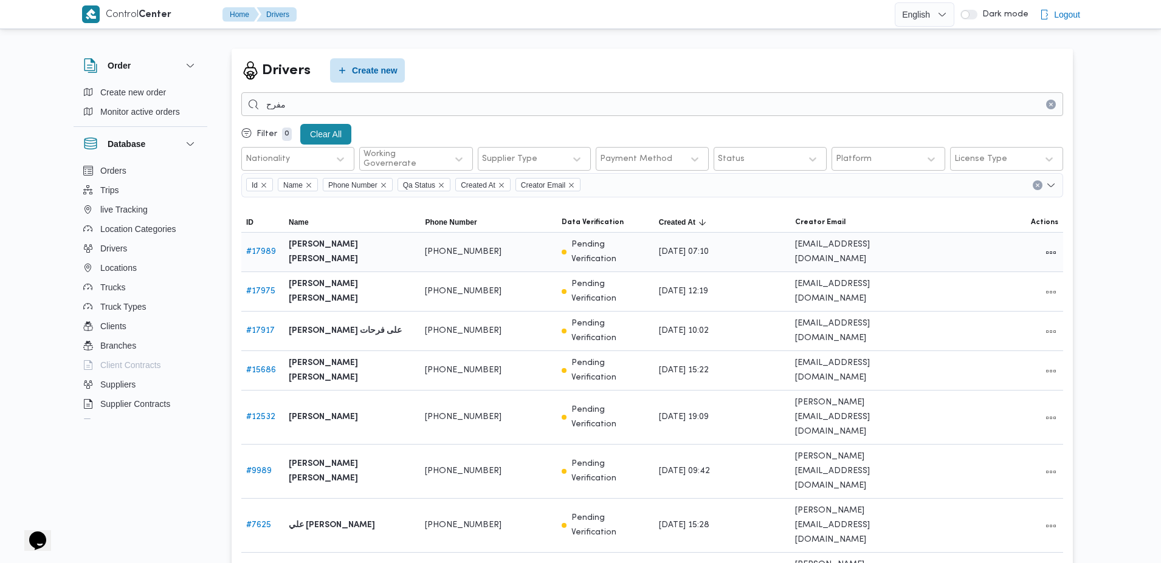
click at [301, 244] on b "محمد مفرح توفيق محمود المسيري" at bounding box center [352, 252] width 126 height 29
drag, startPoint x: 301, startPoint y: 244, endPoint x: 389, endPoint y: 250, distance: 87.7
click at [389, 250] on b "محمد مفرح توفيق محمود المسيري" at bounding box center [352, 252] width 126 height 29
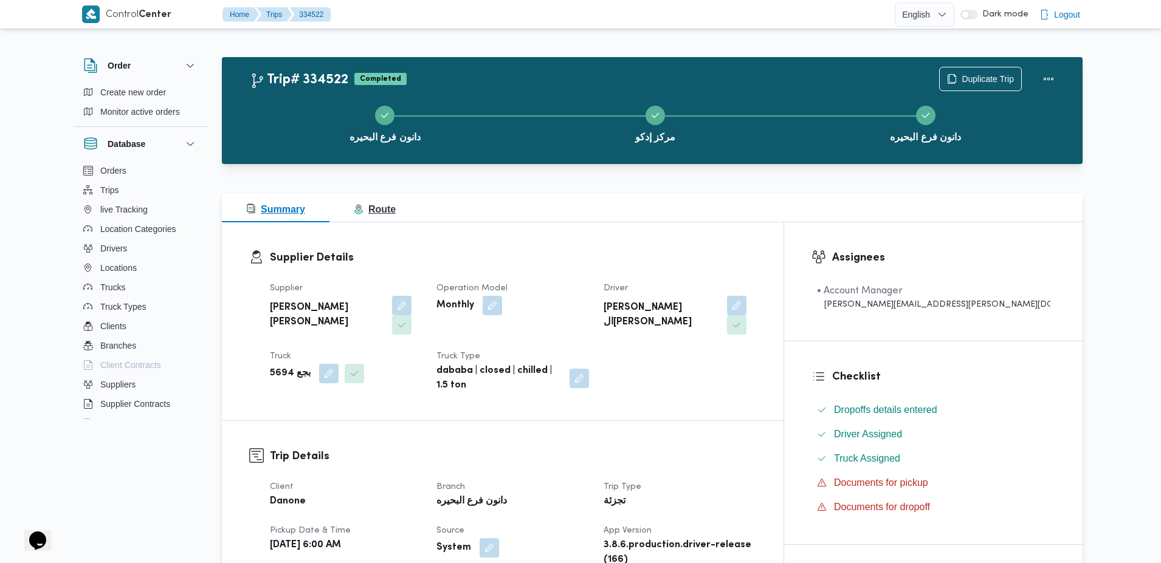
click at [396, 198] on button "Route" at bounding box center [374, 207] width 91 height 29
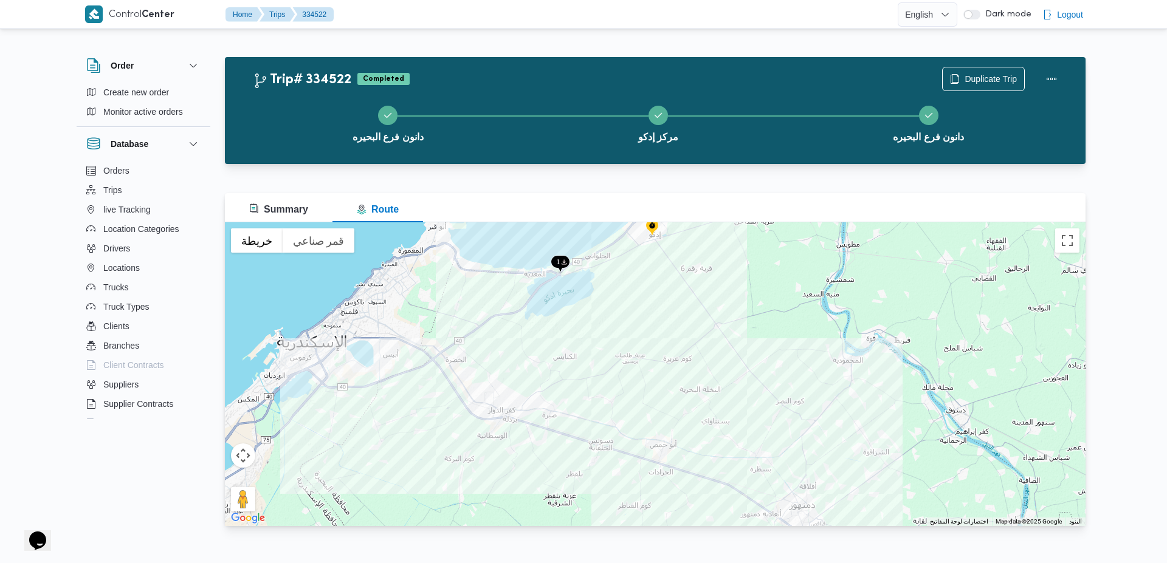
drag, startPoint x: 675, startPoint y: 325, endPoint x: 625, endPoint y: 355, distance: 58.4
click at [625, 355] on div at bounding box center [655, 374] width 860 height 304
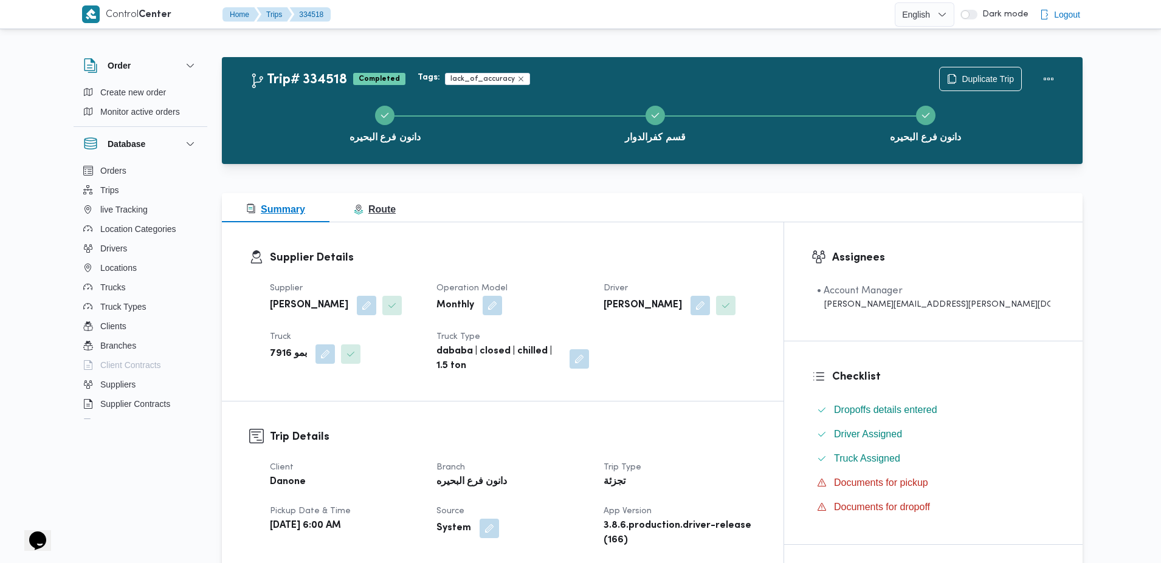
click at [378, 211] on span "Route" at bounding box center [375, 209] width 42 height 10
